Goal: Task Accomplishment & Management: Use online tool/utility

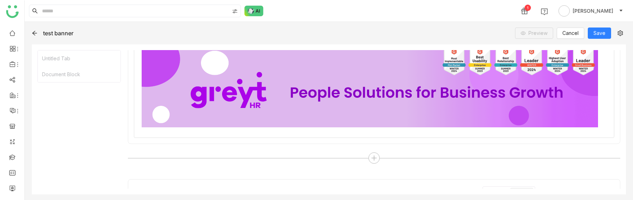
scroll to position [728, 0]
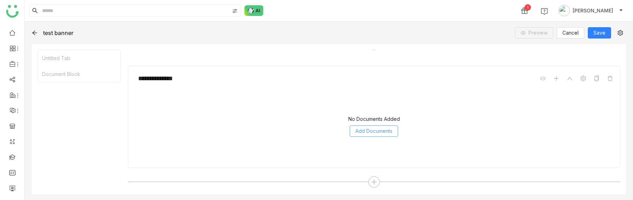
click at [369, 132] on span "Add Documents" at bounding box center [373, 131] width 37 height 8
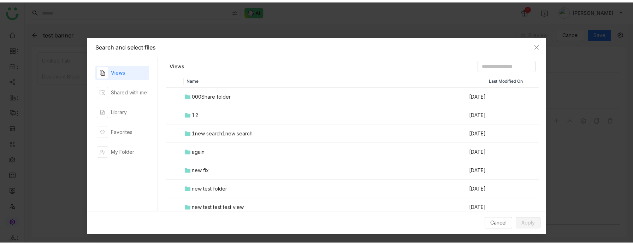
scroll to position [684, 0]
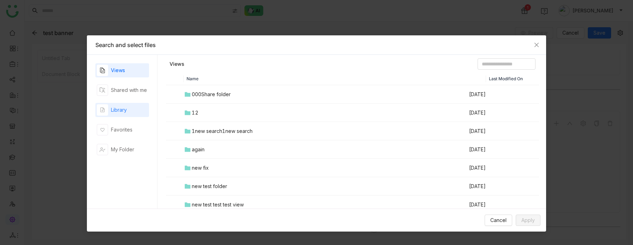
click at [128, 115] on div "Library" at bounding box center [122, 110] width 54 height 14
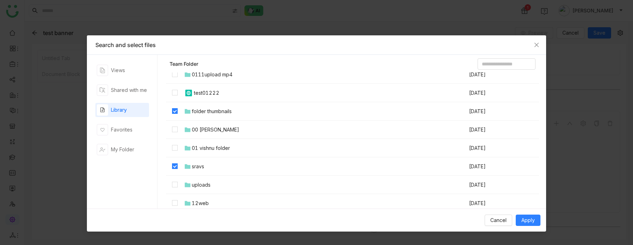
scroll to position [84, 0]
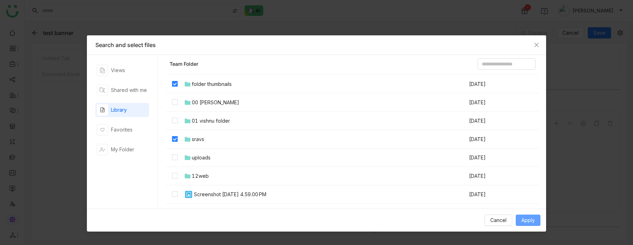
click at [523, 217] on span "Apply" at bounding box center [527, 220] width 13 height 8
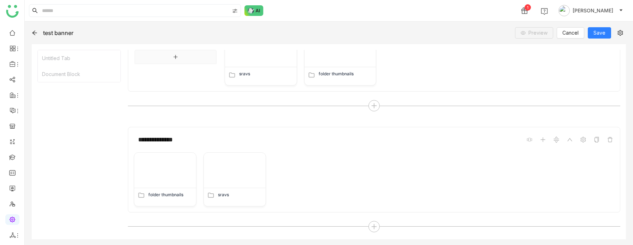
scroll to position [667, 0]
click at [371, 217] on icon at bounding box center [374, 227] width 6 height 6
type input "****"
click at [344, 132] on span "Tabs" at bounding box center [343, 134] width 12 height 7
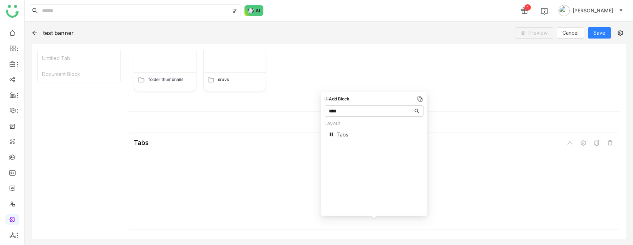
scroll to position [799, 0]
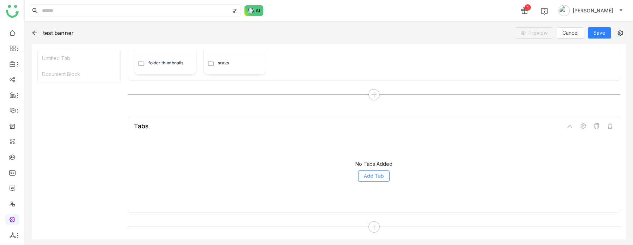
click at [368, 172] on span "Add Tab" at bounding box center [374, 176] width 20 height 8
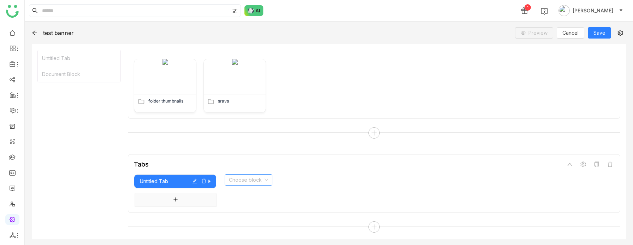
click at [250, 180] on input at bounding box center [246, 179] width 34 height 11
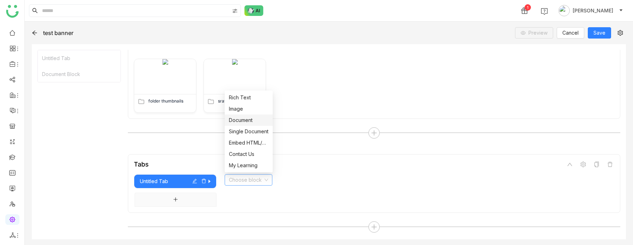
click at [253, 119] on div "Document" at bounding box center [249, 120] width 40 height 8
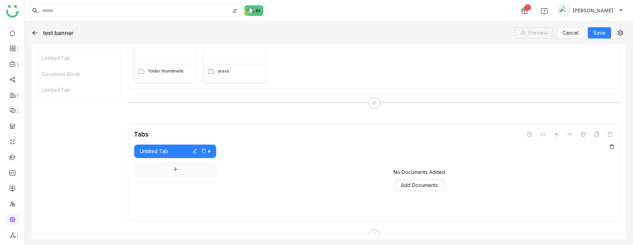
scroll to position [799, 0]
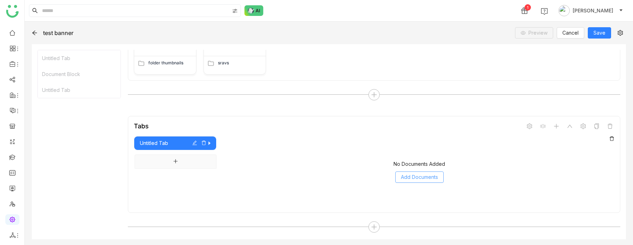
click at [411, 173] on span "Add Documents" at bounding box center [419, 177] width 37 height 8
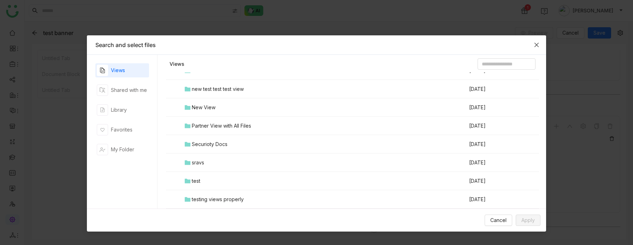
scroll to position [130, 0]
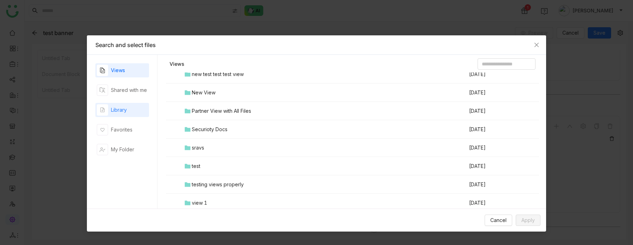
click at [123, 107] on div "Library" at bounding box center [119, 110] width 16 height 8
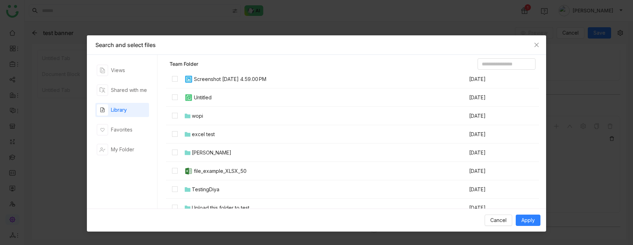
scroll to position [173, 0]
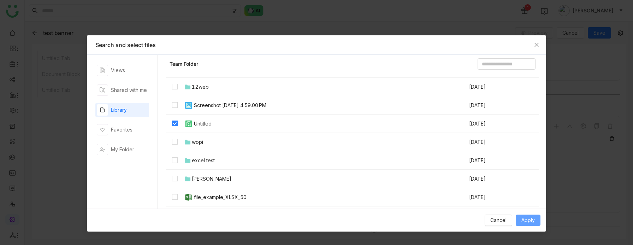
click at [521, 217] on button "Apply" at bounding box center [528, 219] width 25 height 11
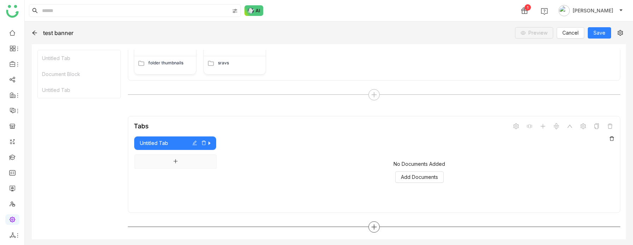
scroll to position [783, 0]
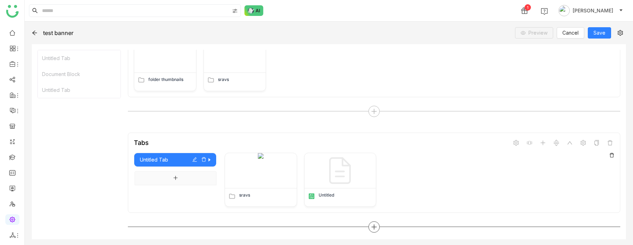
click at [375, 217] on icon at bounding box center [373, 226] width 5 height 1
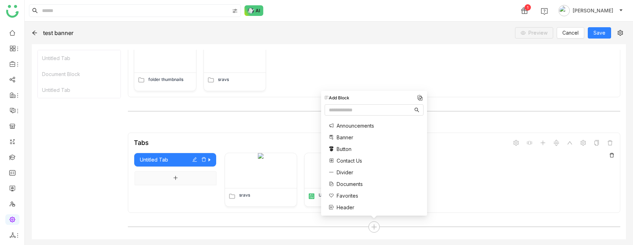
click at [443, 158] on div "sravs Untitled" at bounding box center [419, 180] width 389 height 54
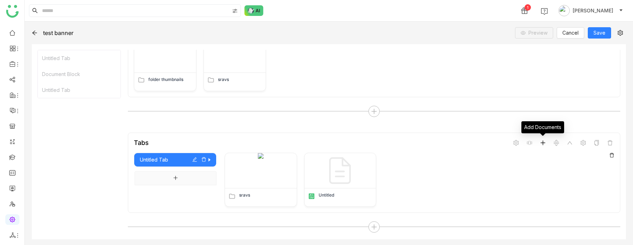
click at [544, 145] on span at bounding box center [543, 142] width 8 height 8
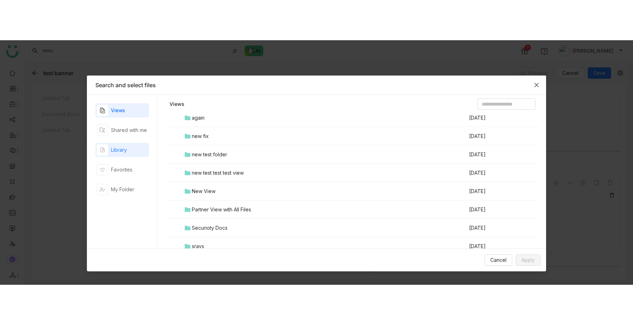
scroll to position [86, 0]
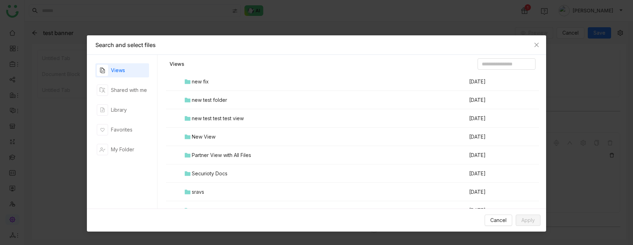
click at [565, 194] on nz-modal-container "Search and select files Views Shared with me Library Favorites My Folder Views …" at bounding box center [316, 122] width 633 height 245
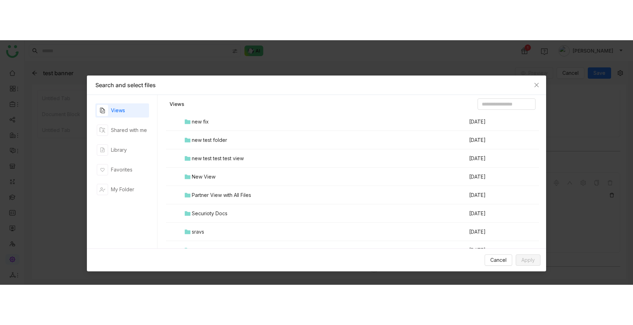
scroll to position [702, 0]
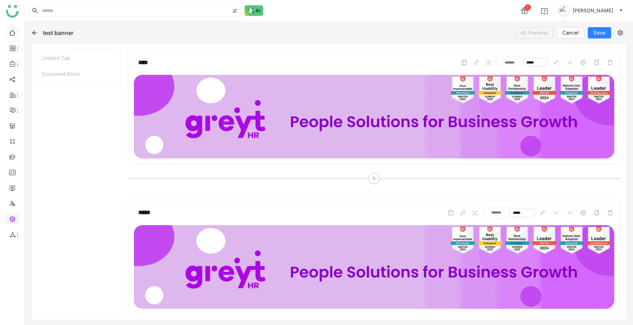
click at [14, 32] on link at bounding box center [12, 32] width 6 height 6
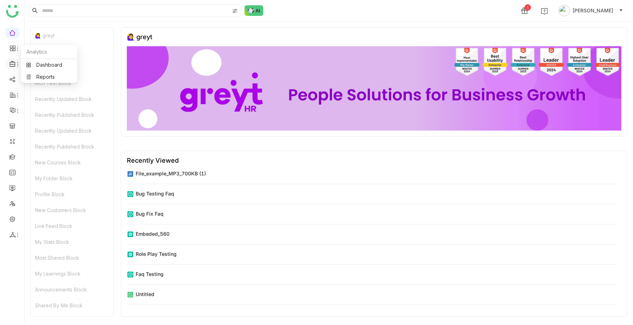
click at [13, 66] on icon at bounding box center [13, 64] width 6 height 6
click at [45, 102] on link "Library" at bounding box center [49, 104] width 46 height 5
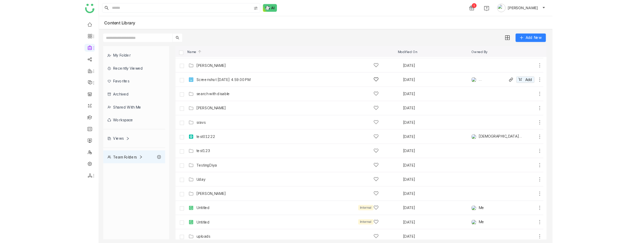
scroll to position [457, 0]
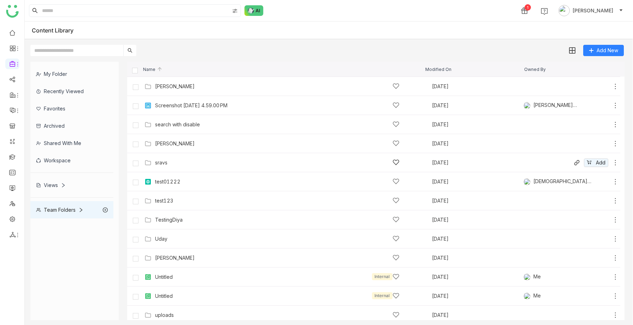
click at [171, 164] on div "sravs" at bounding box center [277, 162] width 244 height 7
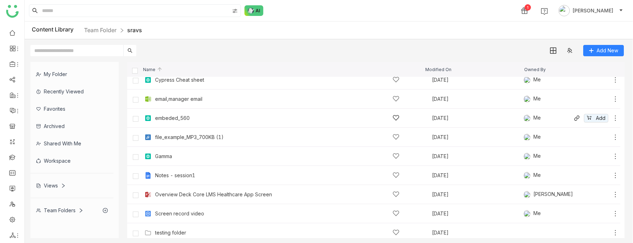
scroll to position [47, 0]
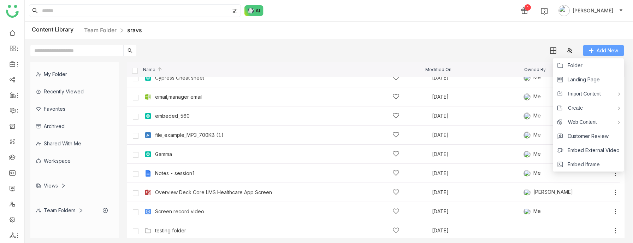
click at [600, 47] on span "Add New" at bounding box center [607, 51] width 22 height 8
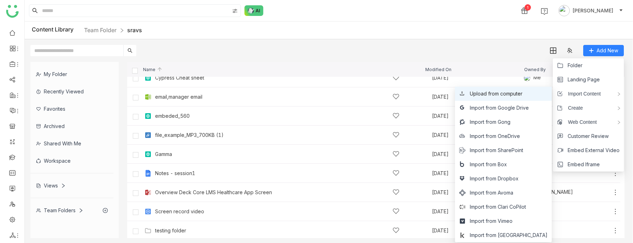
click at [517, 91] on span "Upload from computer" at bounding box center [496, 94] width 53 height 8
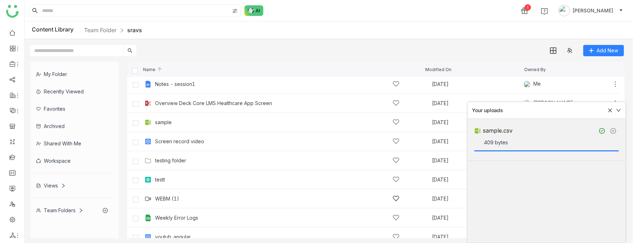
scroll to position [133, 0]
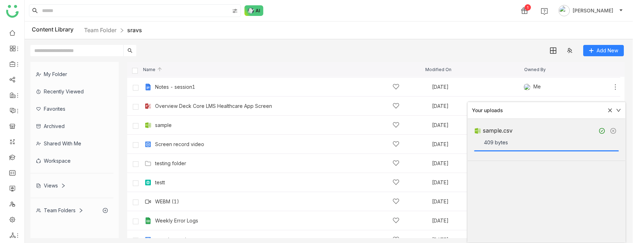
click at [607, 111] on icon at bounding box center [609, 110] width 5 height 5
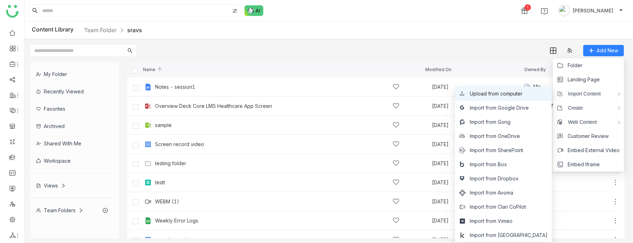
click at [522, 91] on span "Upload from computer" at bounding box center [496, 94] width 53 height 8
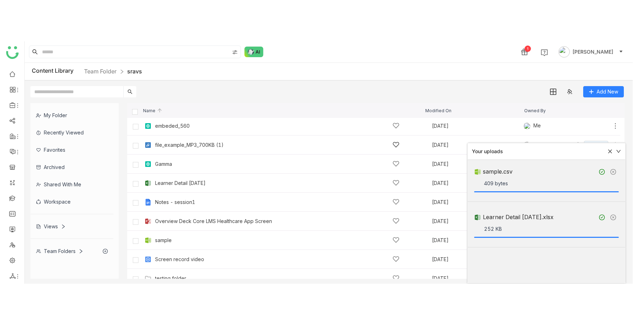
scroll to position [48, 0]
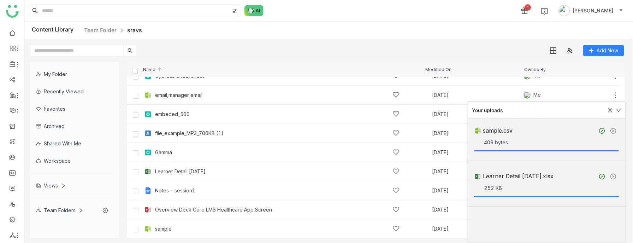
click at [609, 109] on icon at bounding box center [610, 110] width 4 height 4
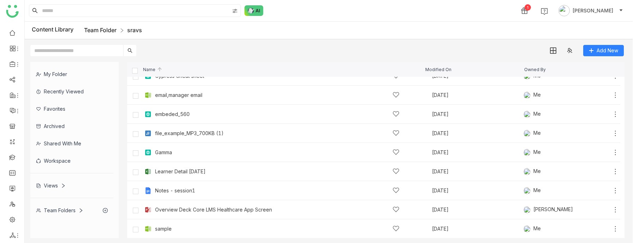
click at [99, 30] on link "Team Folder" at bounding box center [100, 29] width 32 height 7
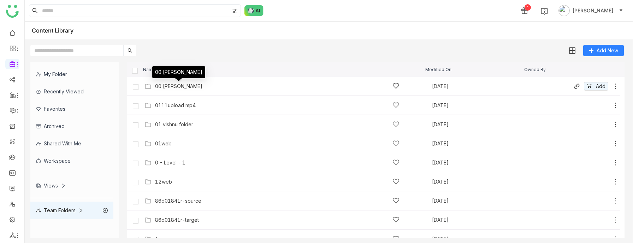
click at [186, 87] on div "00 [PERSON_NAME]" at bounding box center [178, 86] width 47 height 6
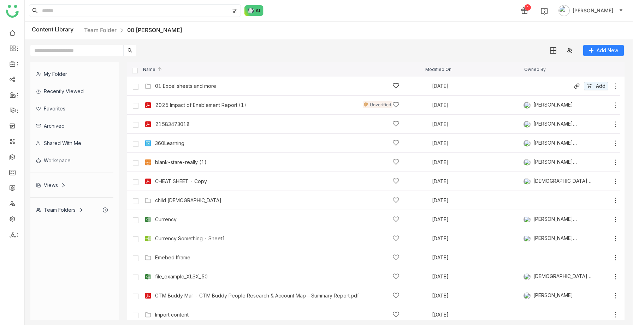
click at [174, 85] on div "01 Excel sheets and more" at bounding box center [185, 86] width 61 height 6
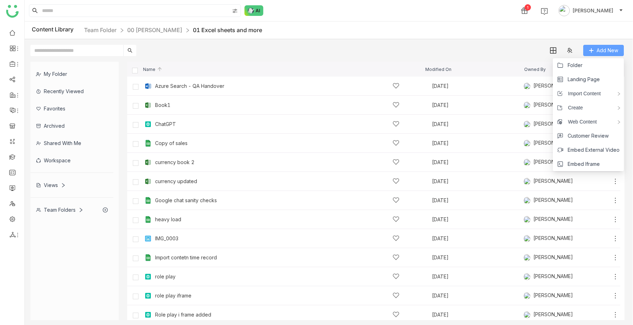
click at [593, 52] on icon at bounding box center [591, 50] width 5 height 5
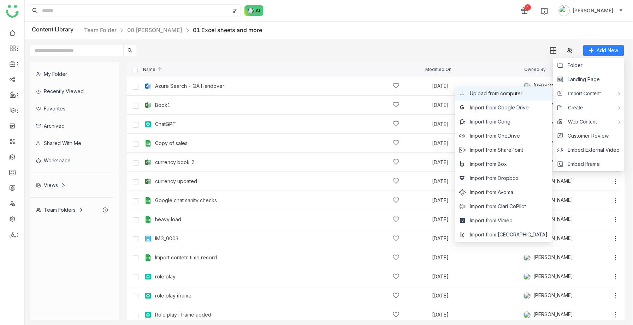
click at [522, 91] on span "Upload from computer" at bounding box center [496, 94] width 53 height 8
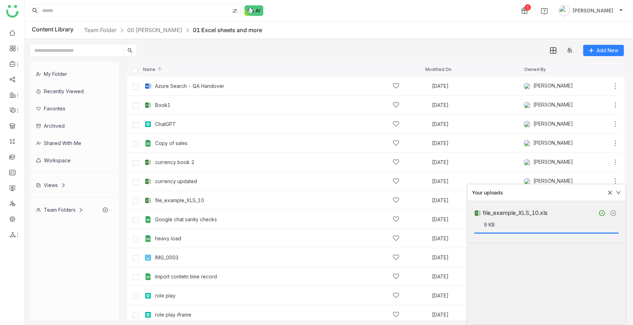
click at [610, 191] on icon at bounding box center [609, 192] width 5 height 5
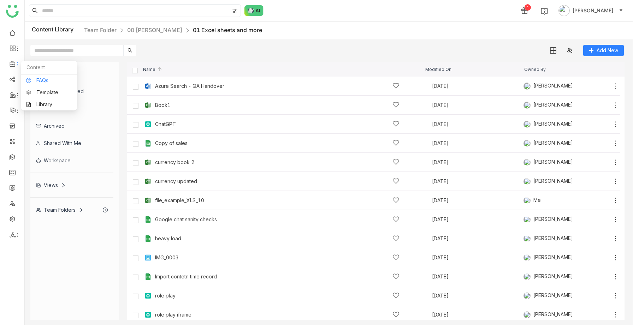
click at [38, 81] on link "FAQs" at bounding box center [49, 80] width 46 height 5
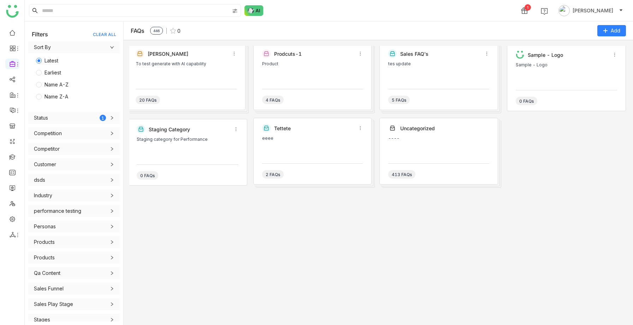
click at [195, 86] on div "Karthick To test generate with AI capability 20 FAQs" at bounding box center [186, 76] width 119 height 67
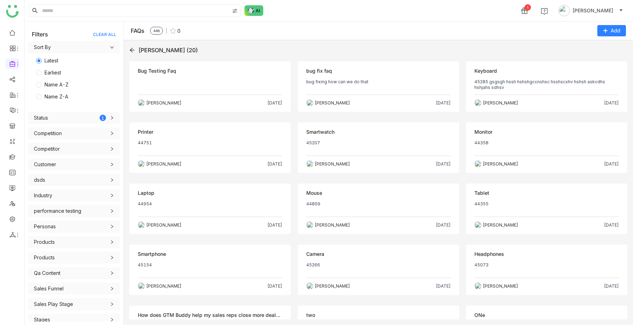
click at [201, 88] on p at bounding box center [210, 84] width 144 height 11
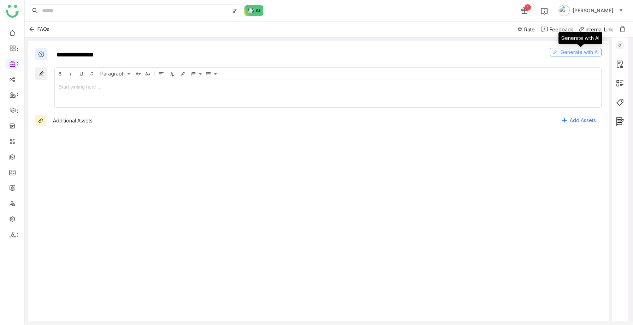
click at [571, 51] on span "Generate with AI" at bounding box center [579, 52] width 38 height 8
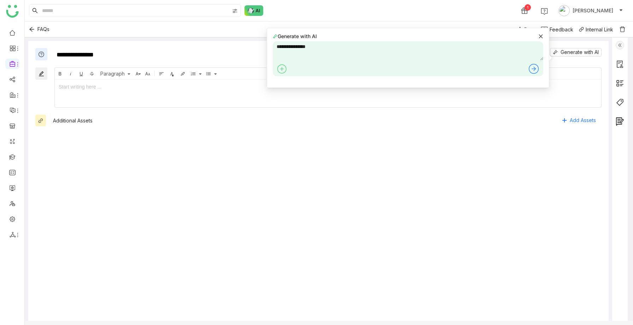
type textarea "**********"
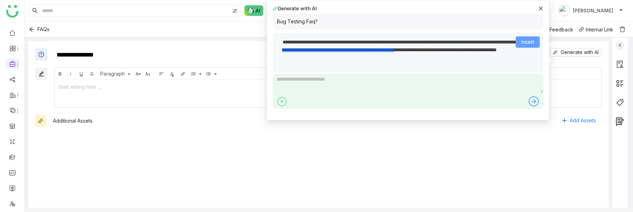
click at [528, 45] on span "Insert" at bounding box center [527, 42] width 13 height 8
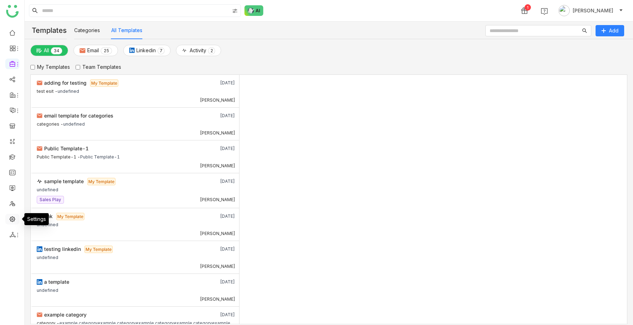
click at [12, 218] on link at bounding box center [12, 219] width 6 height 6
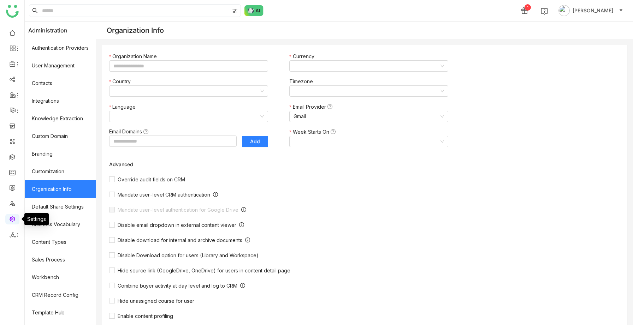
type input "*******"
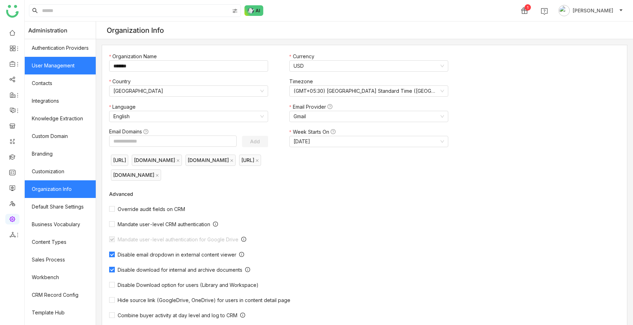
click at [52, 70] on link "User Management" at bounding box center [60, 66] width 71 height 18
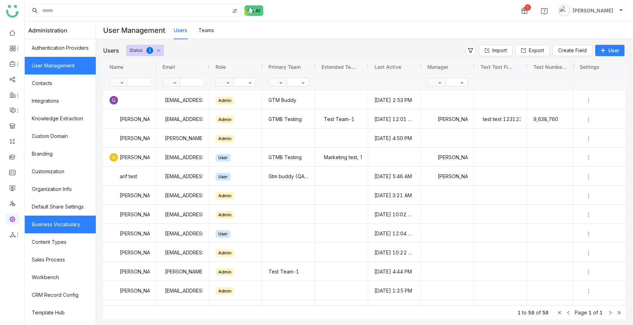
scroll to position [49, 0]
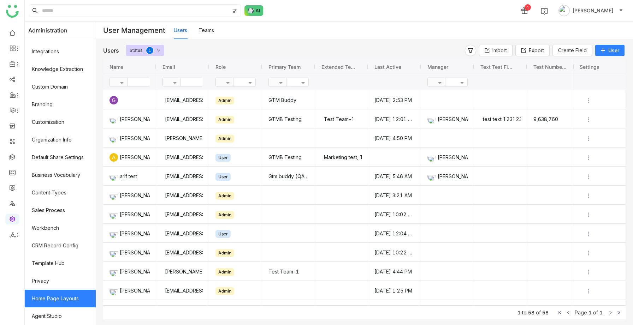
click at [64, 299] on link "Home Page Layouts" at bounding box center [60, 299] width 71 height 18
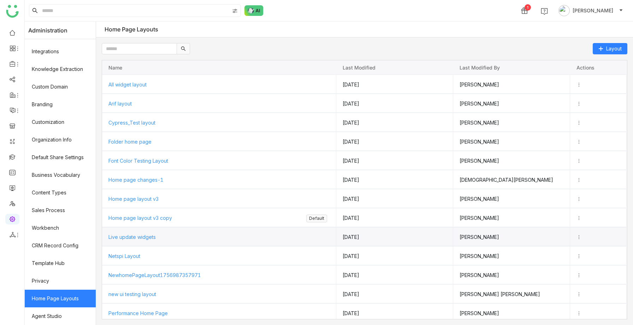
scroll to position [232, 0]
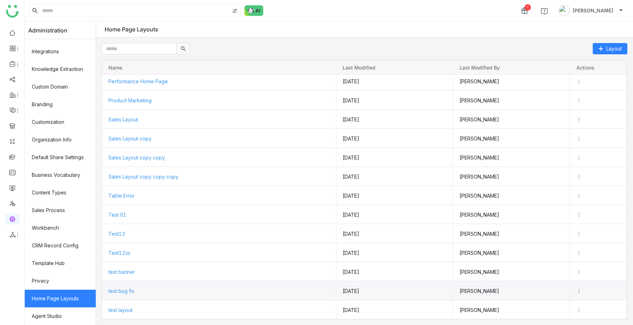
click at [127, 290] on span "test bug fix" at bounding box center [121, 291] width 26 height 6
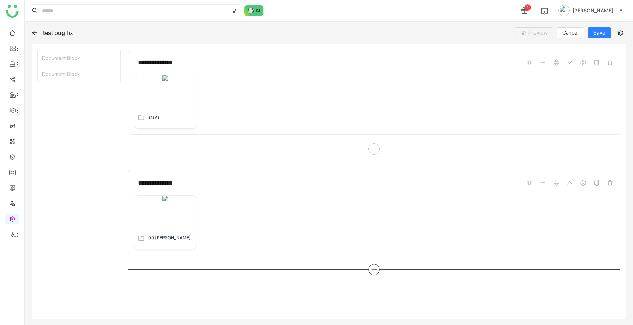
click at [369, 267] on div at bounding box center [373, 269] width 11 height 11
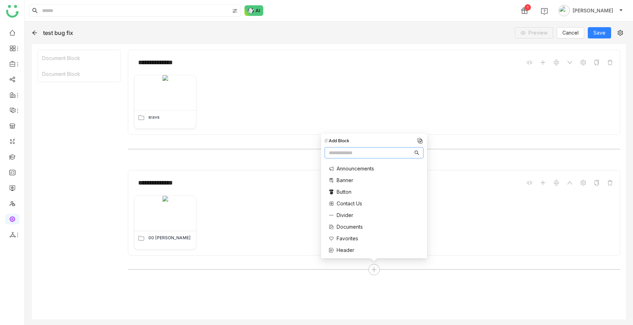
click at [352, 228] on span "Documents" at bounding box center [350, 226] width 26 height 7
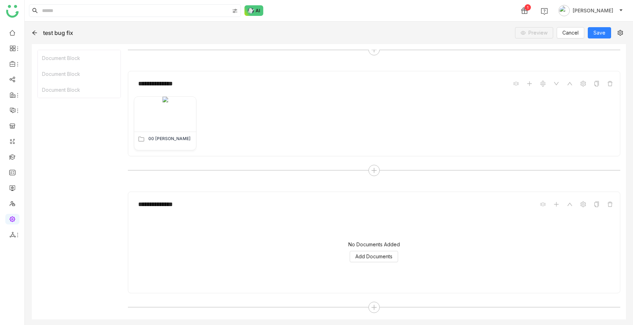
scroll to position [100, 0]
click at [366, 255] on span "Add Documents" at bounding box center [373, 256] width 37 height 8
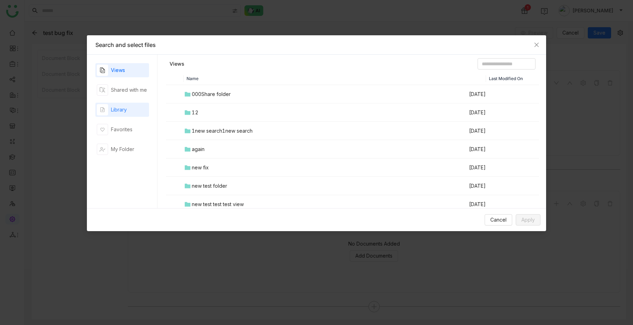
click at [120, 115] on div "Library" at bounding box center [112, 109] width 30 height 11
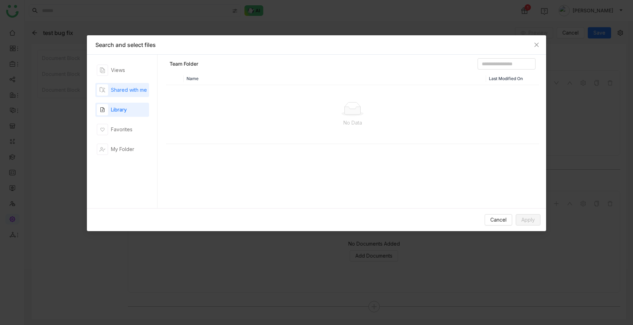
click at [123, 94] on div "Shared with me" at bounding box center [122, 89] width 50 height 11
click at [122, 112] on div "Library" at bounding box center [119, 110] width 16 height 8
click at [131, 91] on div "Shared with me" at bounding box center [129, 90] width 36 height 8
click at [194, 92] on div "00 [PERSON_NAME]" at bounding box center [215, 94] width 47 height 8
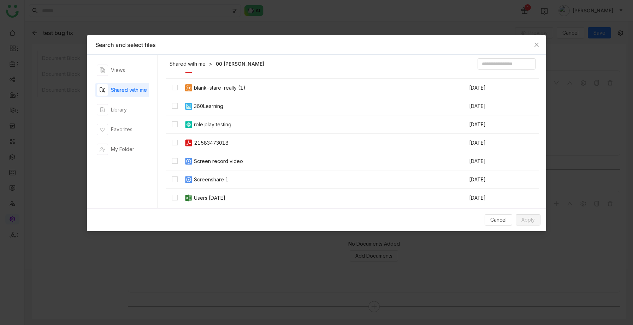
scroll to position [277, 0]
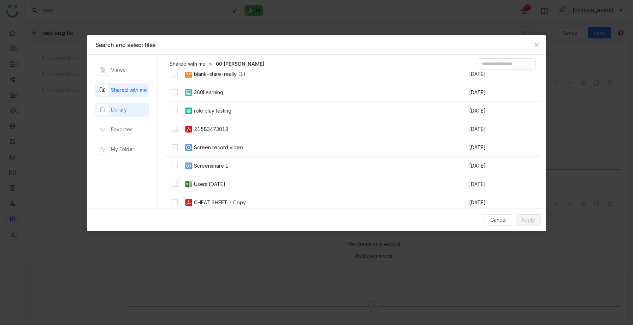
click at [125, 109] on div "Library" at bounding box center [119, 110] width 16 height 8
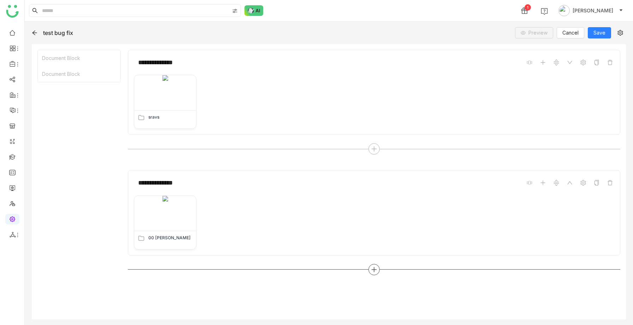
click at [369, 269] on div at bounding box center [373, 269] width 11 height 11
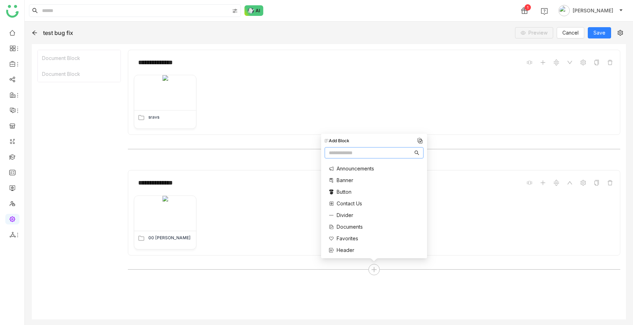
click at [358, 227] on span "Documents" at bounding box center [350, 226] width 26 height 7
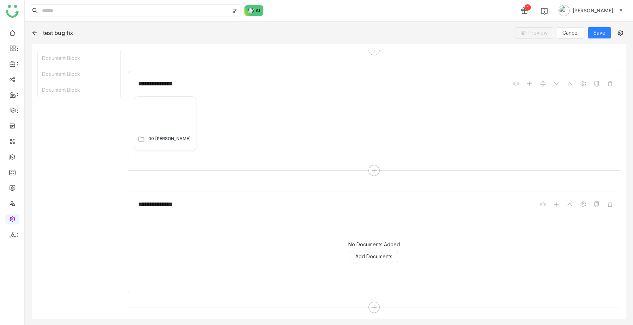
scroll to position [100, 0]
click at [365, 259] on span "Add Documents" at bounding box center [373, 256] width 37 height 8
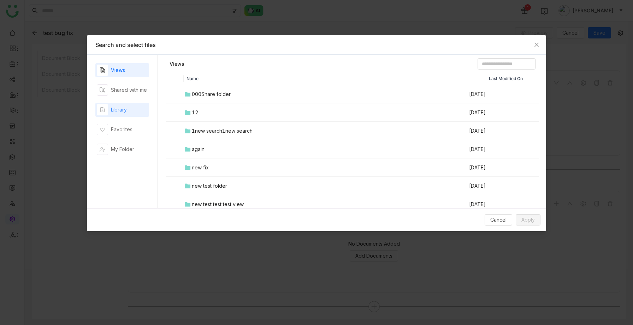
click at [127, 110] on div "Library" at bounding box center [119, 110] width 16 height 8
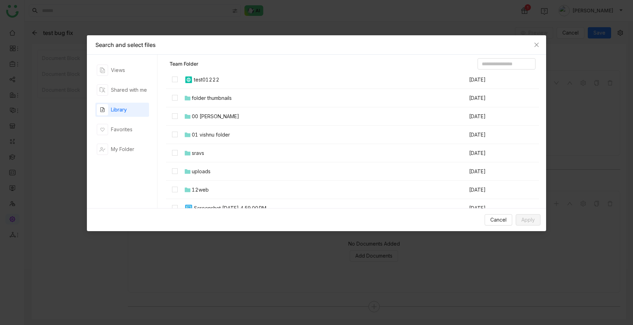
scroll to position [68, 0]
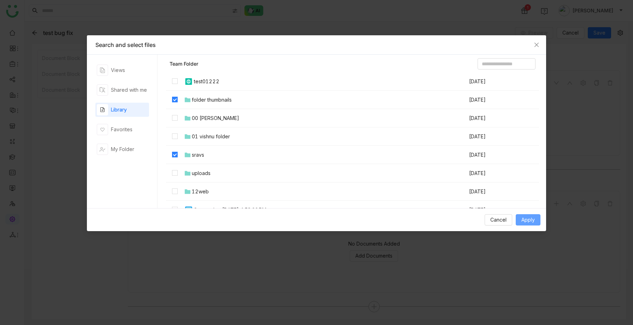
click at [527, 215] on button "Apply" at bounding box center [528, 219] width 25 height 11
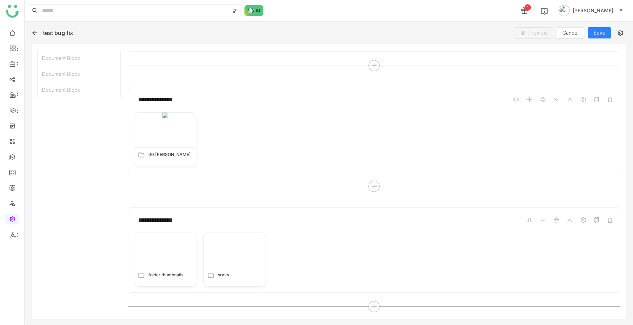
scroll to position [83, 0]
click at [370, 310] on div at bounding box center [373, 306] width 11 height 11
type input "****"
click at [340, 213] on span "Tabs" at bounding box center [343, 214] width 12 height 7
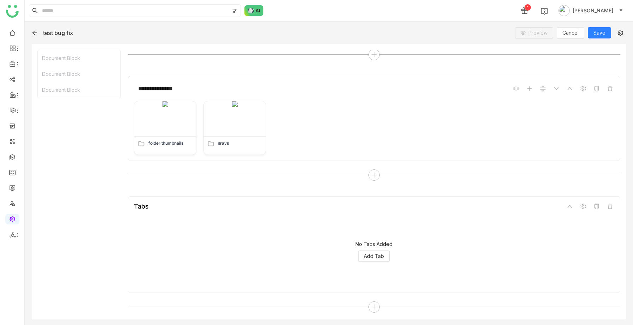
scroll to position [215, 0]
click at [379, 258] on span "Add Tab" at bounding box center [374, 256] width 20 height 8
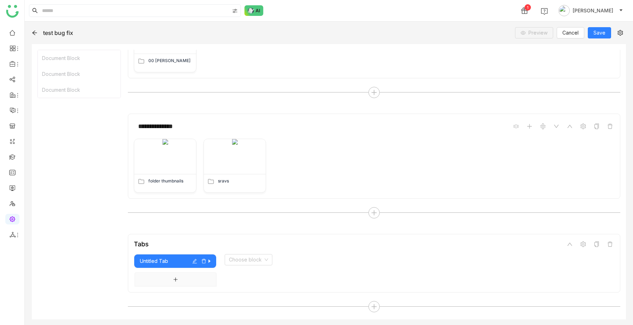
scroll to position [177, 0]
click at [247, 262] on input at bounding box center [246, 260] width 34 height 11
click at [246, 198] on div "Document" at bounding box center [249, 201] width 40 height 8
click at [424, 294] on span "Add Documents" at bounding box center [419, 295] width 37 height 8
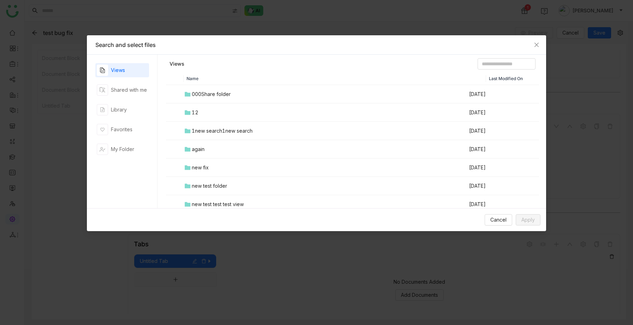
click at [124, 117] on div "Views Shared with me Library Favorites My Folder" at bounding box center [122, 131] width 54 height 137
click at [121, 109] on div "Library" at bounding box center [119, 110] width 16 height 8
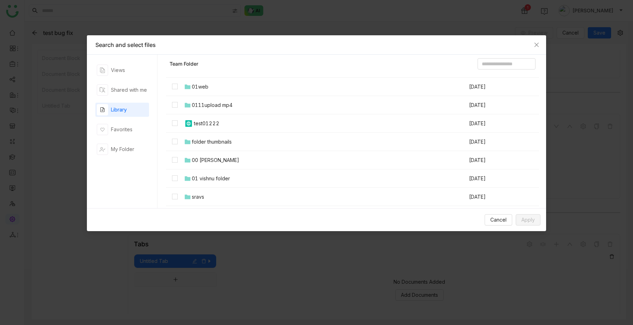
scroll to position [29, 0]
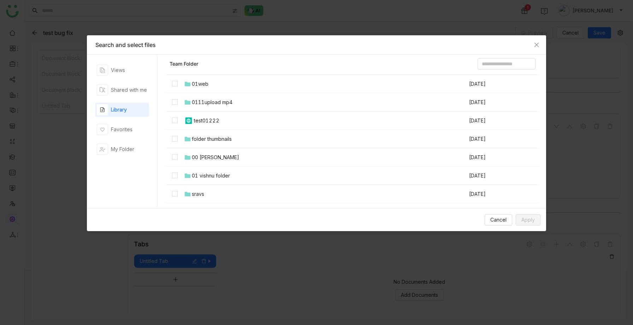
click at [170, 139] on td at bounding box center [175, 139] width 18 height 18
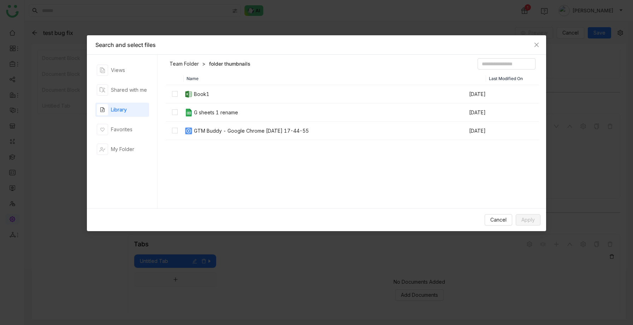
click at [189, 63] on link "Team Folder" at bounding box center [183, 63] width 29 height 7
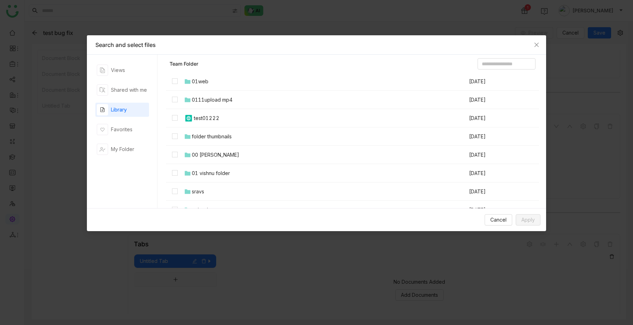
scroll to position [32, 0]
click at [534, 219] on span "Apply" at bounding box center [527, 220] width 13 height 8
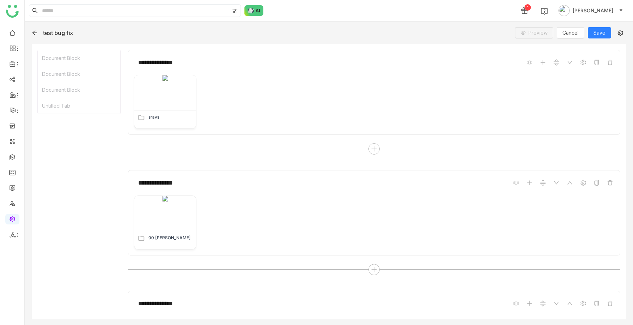
scroll to position [199, 0]
